Goal: Transaction & Acquisition: Book appointment/travel/reservation

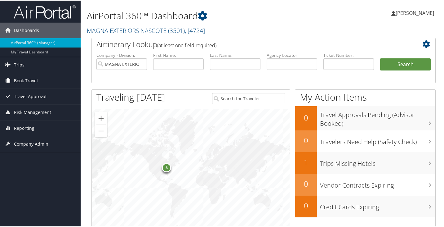
click at [6, 80] on icon at bounding box center [7, 79] width 9 height 9
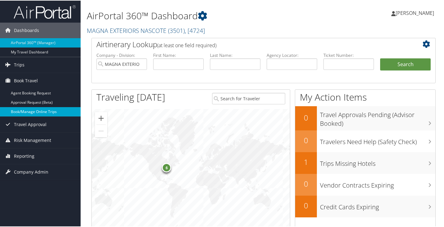
click at [35, 113] on link "Book/Manage Online Trips" at bounding box center [40, 110] width 81 height 9
